Goal: Task Accomplishment & Management: Manage account settings

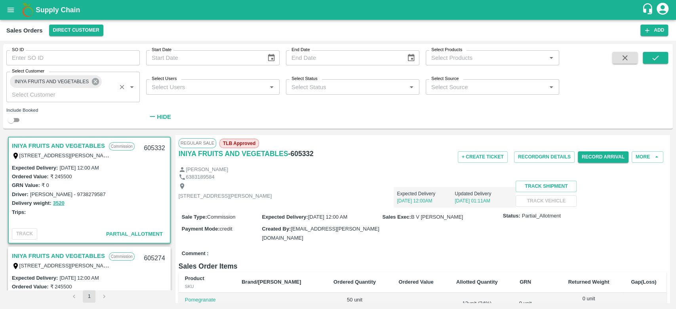
click at [94, 80] on icon at bounding box center [95, 81] width 9 height 9
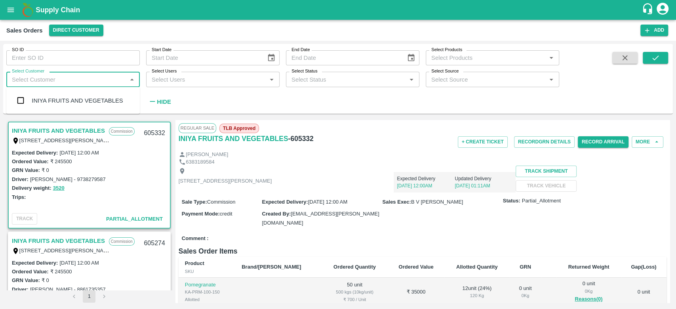
click at [94, 80] on input "Select Customer" at bounding box center [67, 79] width 116 height 10
type input "green"
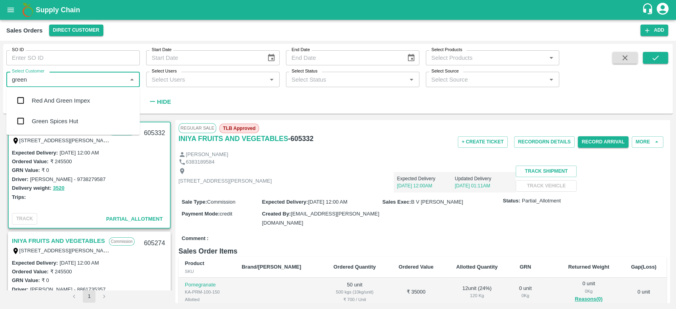
click at [54, 119] on div "Green Spices Hut" at bounding box center [55, 121] width 46 height 9
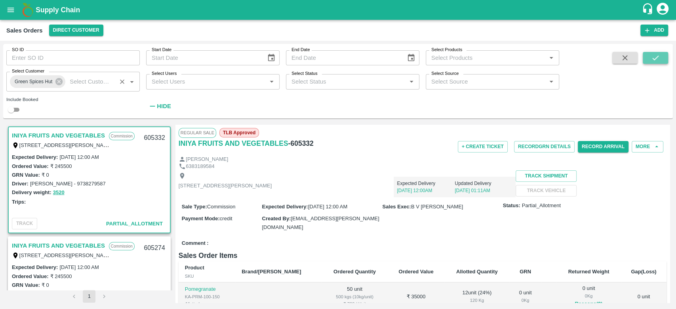
click at [652, 61] on icon "submit" at bounding box center [655, 57] width 9 height 9
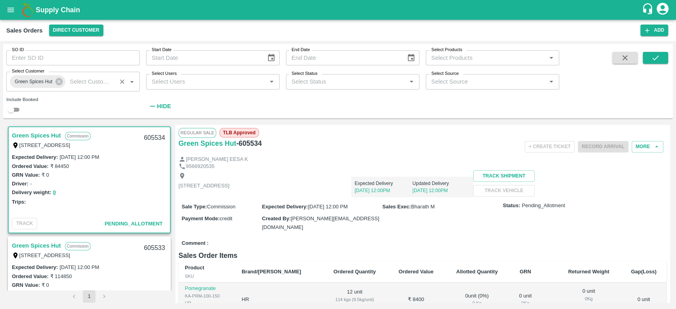
click at [43, 135] on link "Green Spices Hut" at bounding box center [36, 135] width 49 height 10
click at [643, 147] on button "More" at bounding box center [647, 146] width 32 height 11
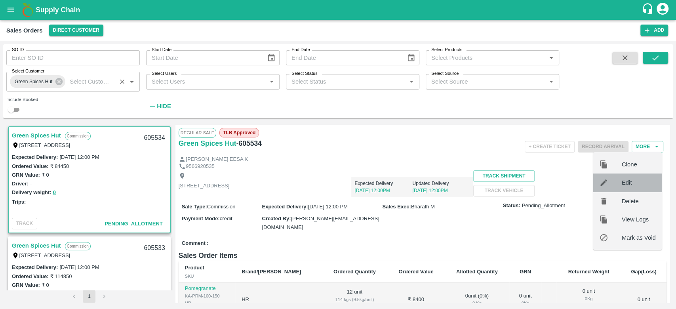
click at [620, 183] on div at bounding box center [610, 182] width 22 height 9
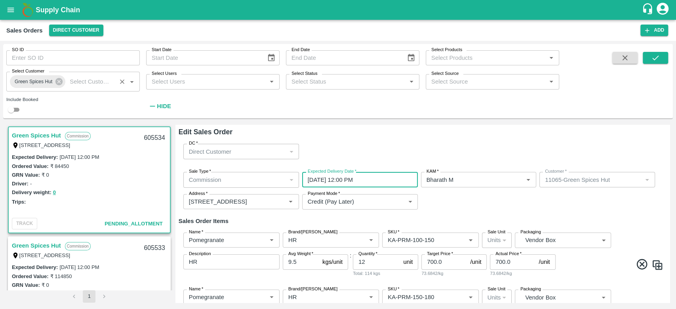
click at [329, 181] on input "[DATE] 12:00 PM" at bounding box center [357, 179] width 110 height 15
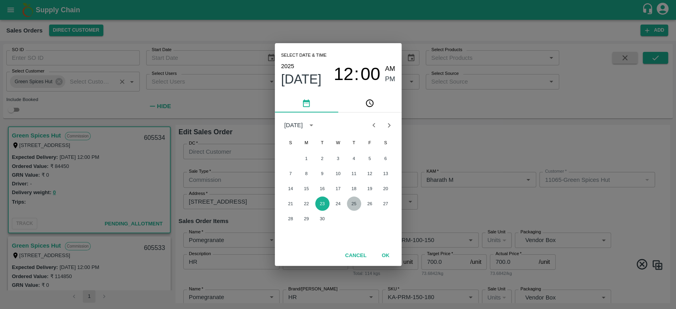
click at [355, 202] on button "25" at bounding box center [354, 203] width 14 height 14
type input "[DATE] 12:00 PM"
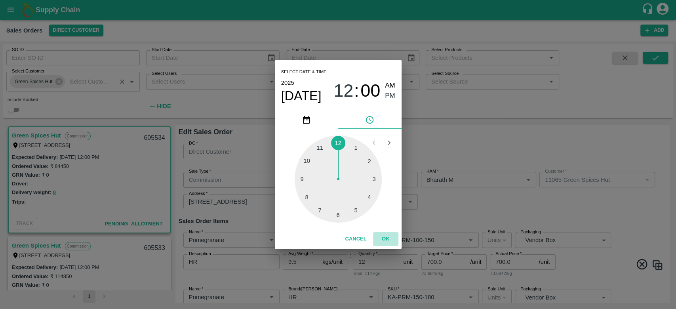
click at [384, 238] on button "OK" at bounding box center [385, 239] width 25 height 14
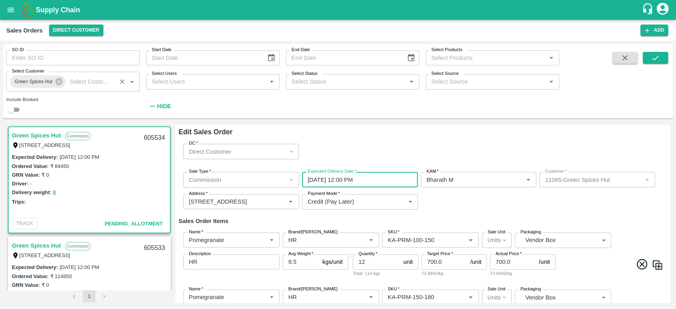
scroll to position [392, 0]
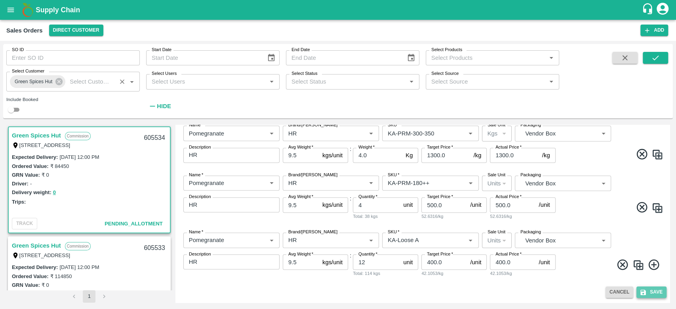
click at [647, 289] on button "Save" at bounding box center [651, 291] width 30 height 11
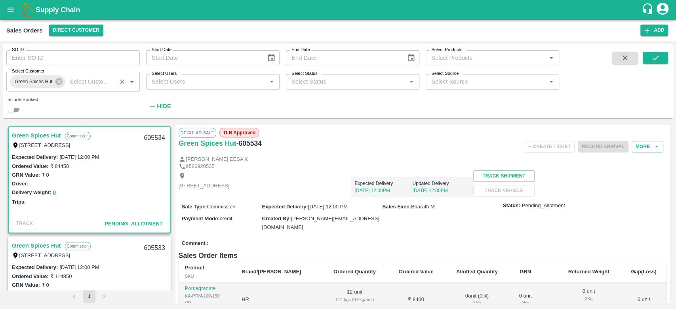
click at [44, 135] on link "Green Spices Hut" at bounding box center [36, 135] width 49 height 10
click at [31, 243] on link "Green Spices Hut" at bounding box center [36, 245] width 49 height 10
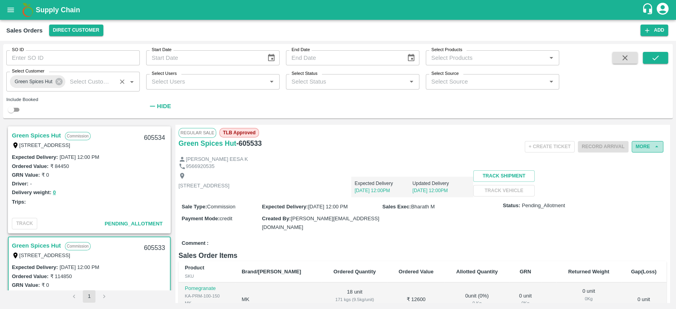
click at [639, 145] on button "More" at bounding box center [647, 146] width 32 height 11
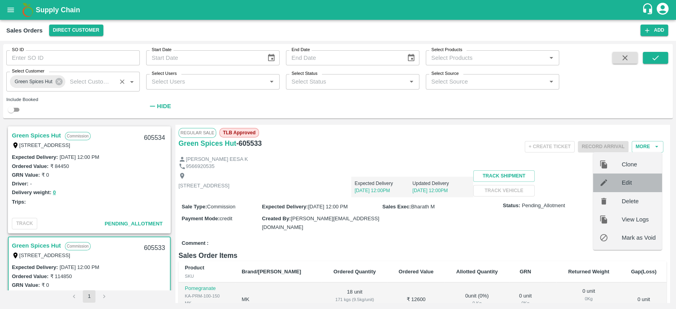
click at [622, 181] on span "Edit" at bounding box center [639, 182] width 34 height 9
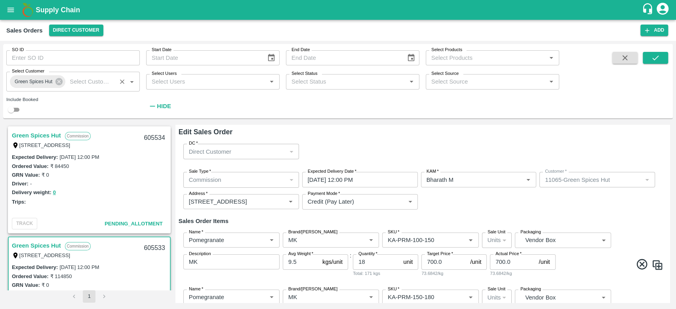
click at [363, 175] on input "[DATE] 12:00 PM" at bounding box center [357, 179] width 110 height 15
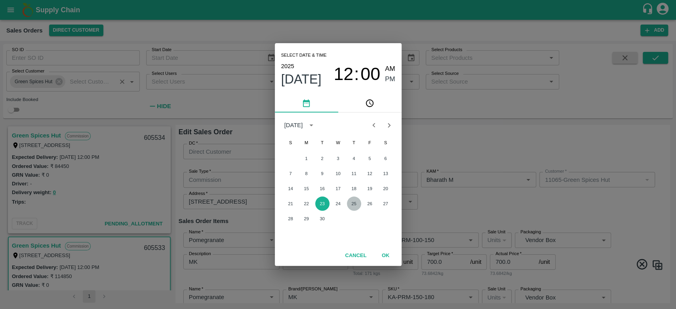
click at [353, 206] on button "25" at bounding box center [354, 203] width 14 height 14
type input "[DATE] 12:00 PM"
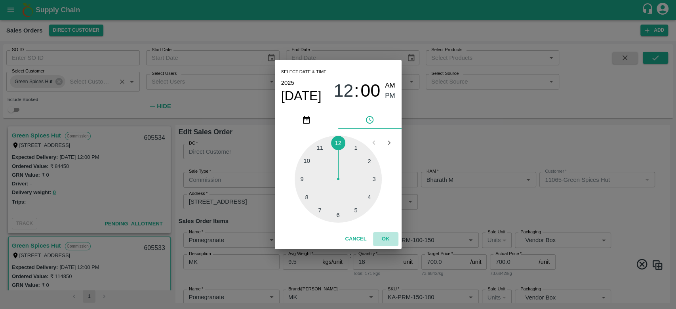
click at [383, 236] on button "OK" at bounding box center [385, 239] width 25 height 14
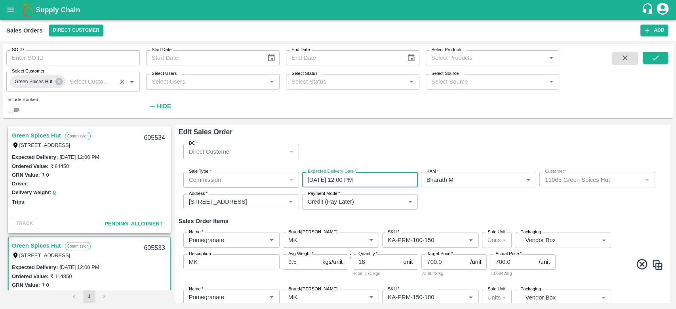
scroll to position [399, 0]
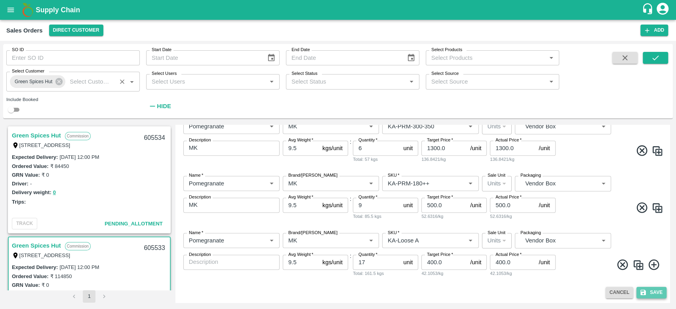
click at [652, 290] on button "Save" at bounding box center [651, 292] width 30 height 11
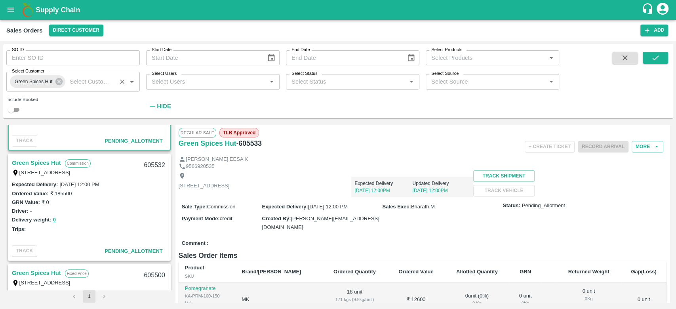
scroll to position [193, 0]
click at [33, 161] on link "Green Spices Hut" at bounding box center [36, 163] width 49 height 10
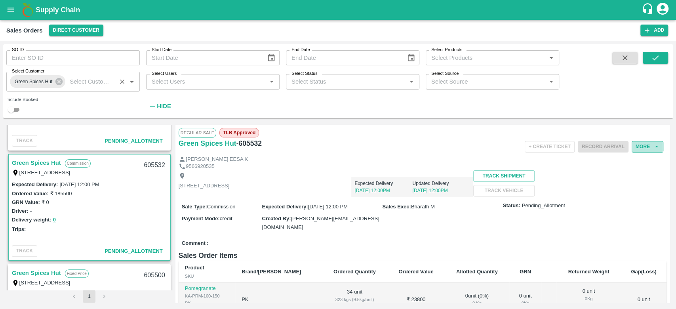
click at [647, 150] on button "More" at bounding box center [647, 146] width 32 height 11
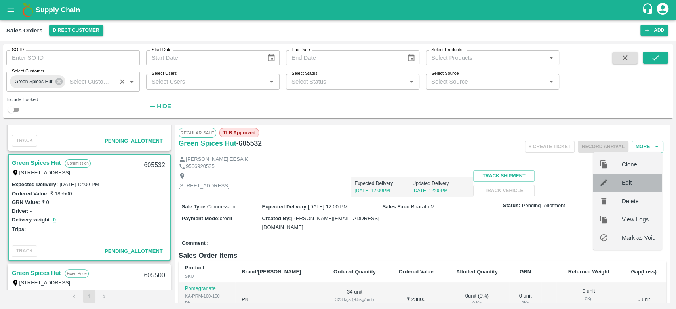
click at [622, 183] on span "Edit" at bounding box center [639, 182] width 34 height 9
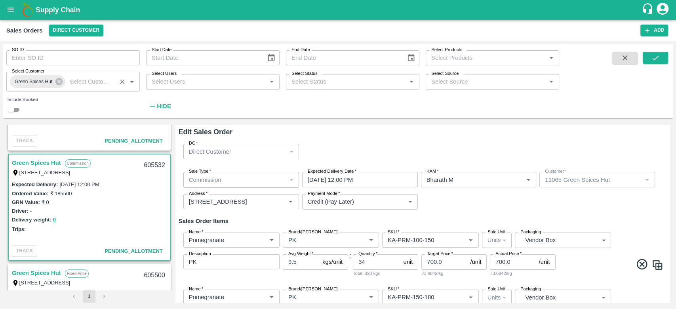
click at [354, 174] on label "Expected Delivery Date   *" at bounding box center [332, 171] width 49 height 6
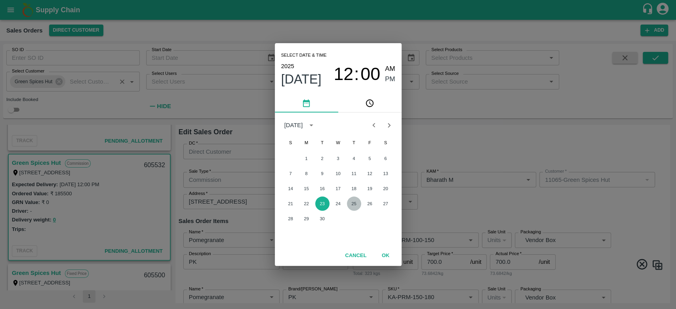
click at [354, 202] on button "25" at bounding box center [354, 203] width 14 height 14
type input "[DATE] 12:00 PM"
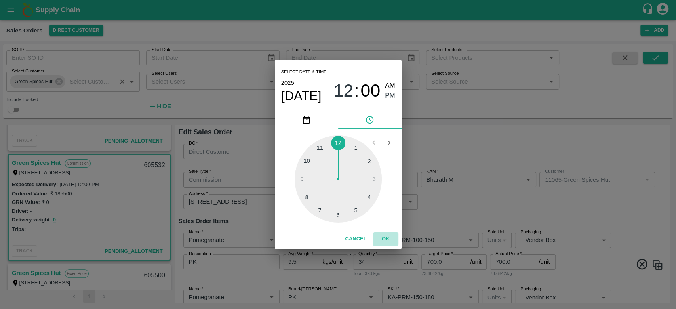
click at [387, 241] on button "OK" at bounding box center [385, 239] width 25 height 14
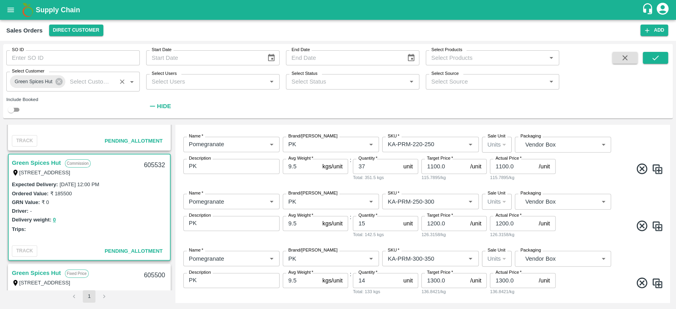
scroll to position [399, 0]
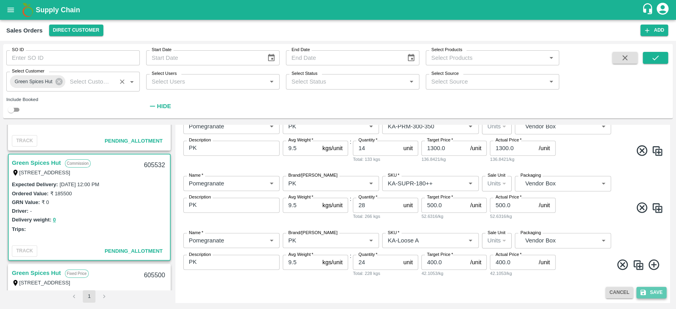
click at [652, 287] on button "Save" at bounding box center [651, 292] width 30 height 11
